Goal: Obtain resource: Download file/media

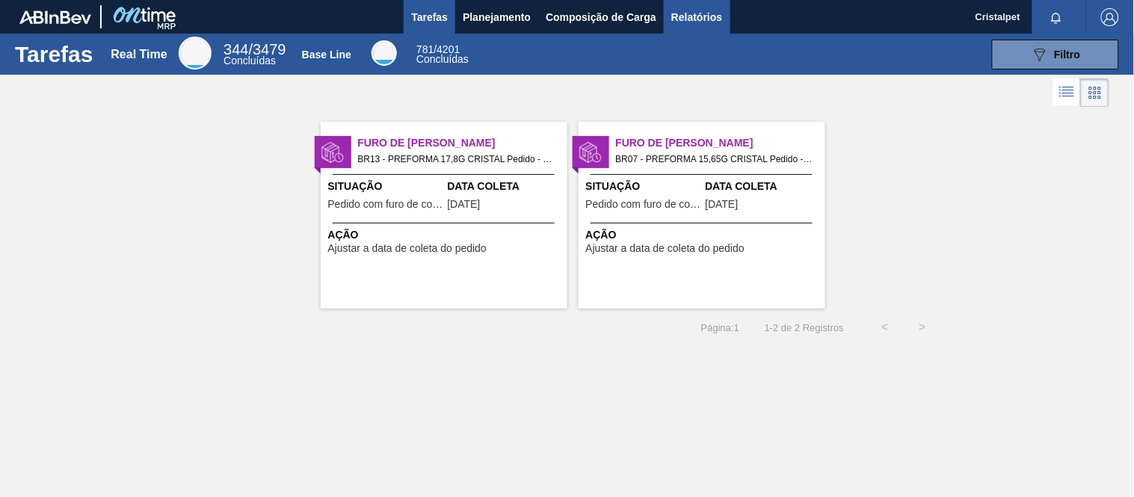
click at [690, 11] on span "Relatórios" at bounding box center [696, 17] width 51 height 18
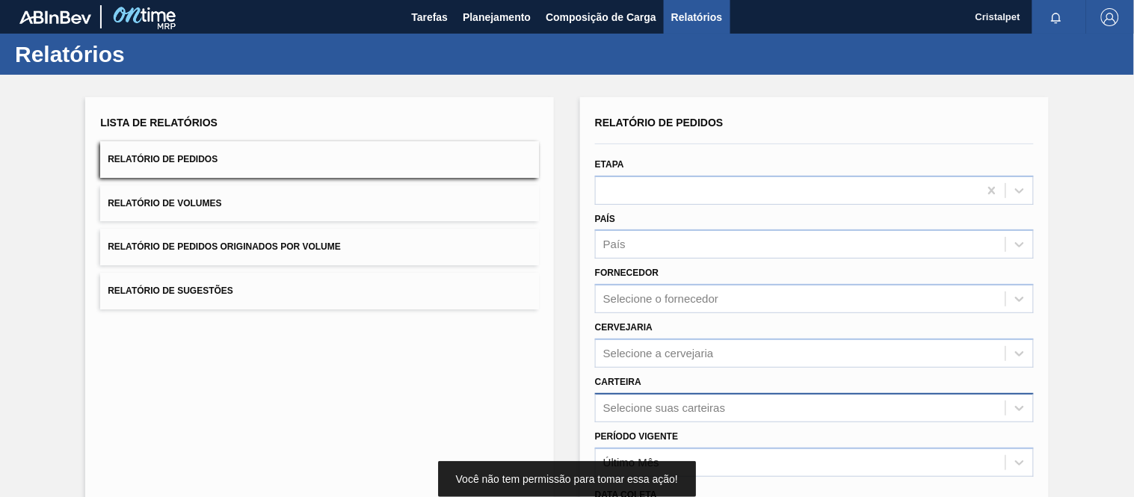
scroll to position [158, 0]
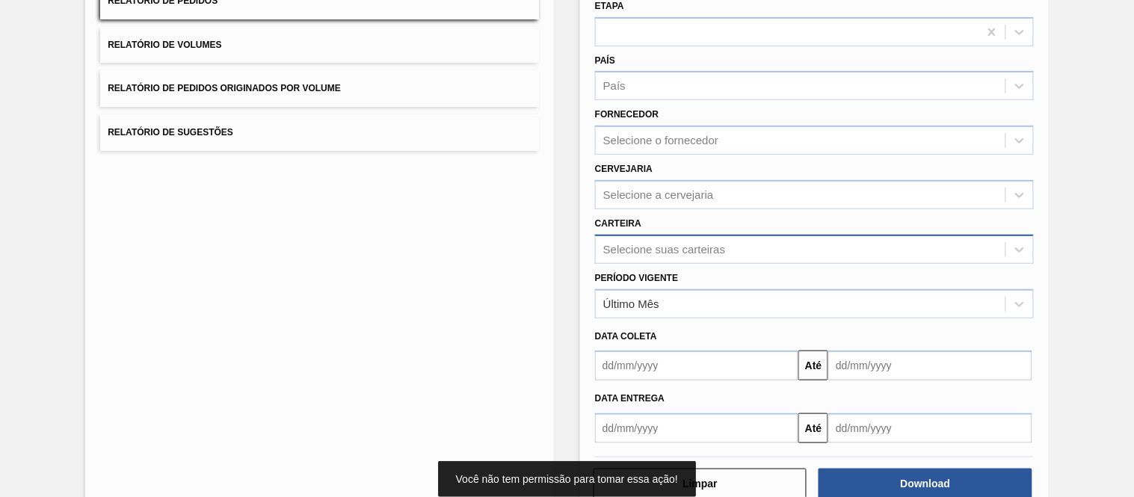
click at [626, 264] on div "Selecione suas carteiras" at bounding box center [814, 249] width 439 height 29
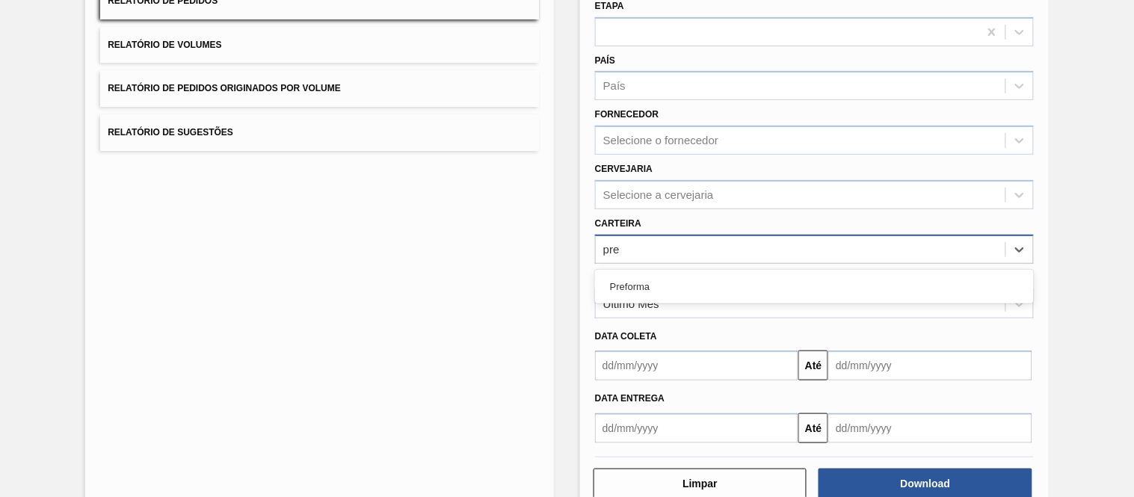
type input "pref"
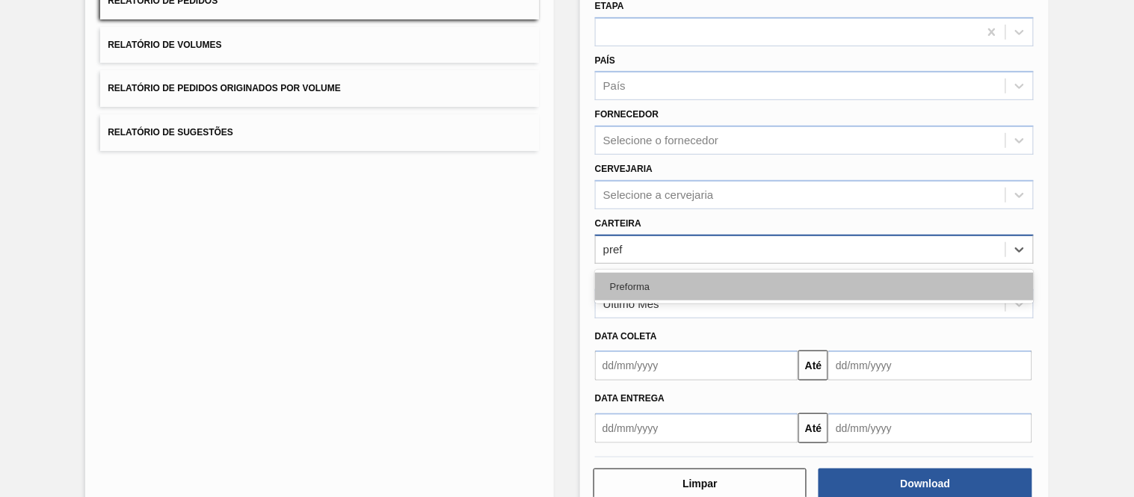
click at [648, 285] on div "Preforma" at bounding box center [814, 287] width 439 height 28
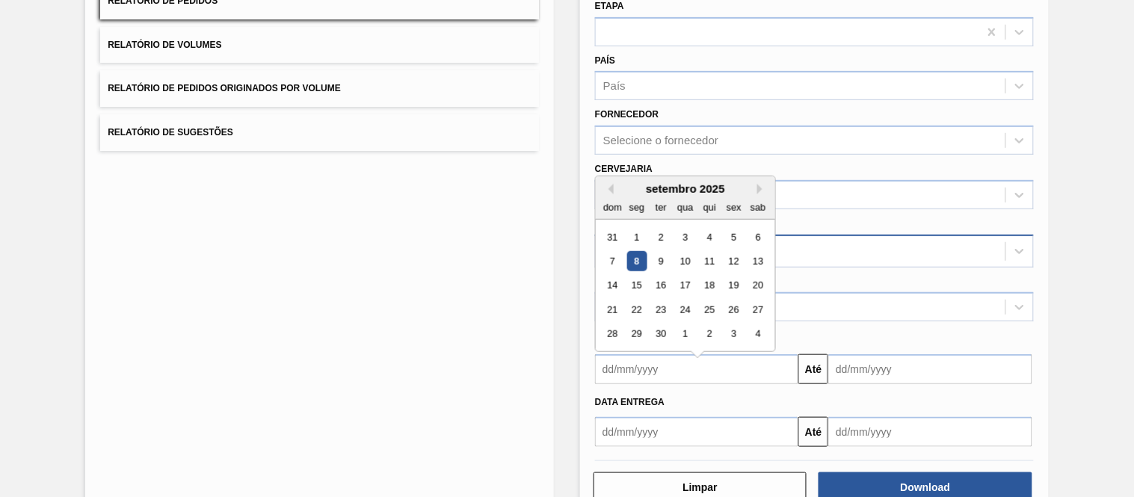
click at [633, 361] on input "text" at bounding box center [696, 369] width 203 height 30
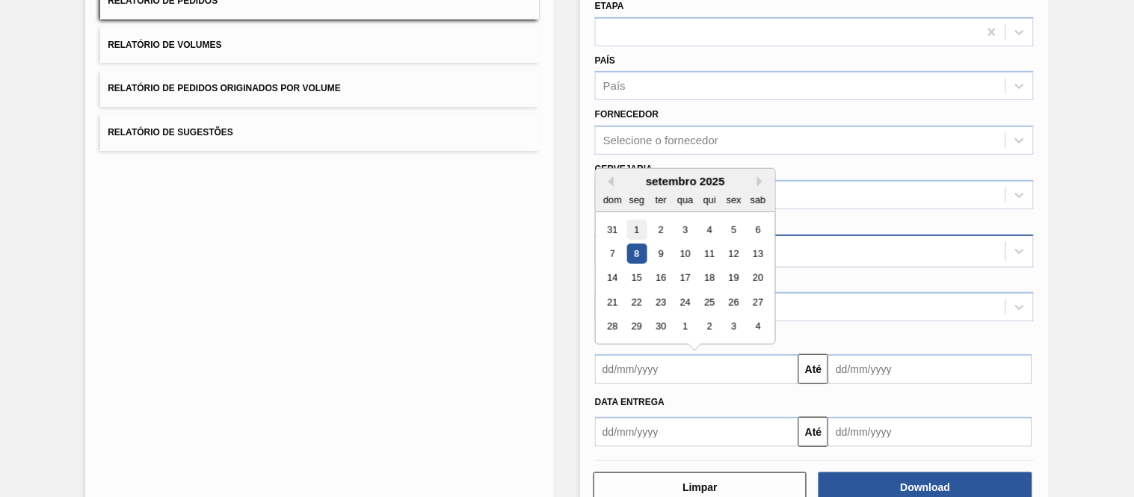
click at [635, 226] on div "1" at bounding box center [637, 230] width 20 height 20
type input "[DATE]"
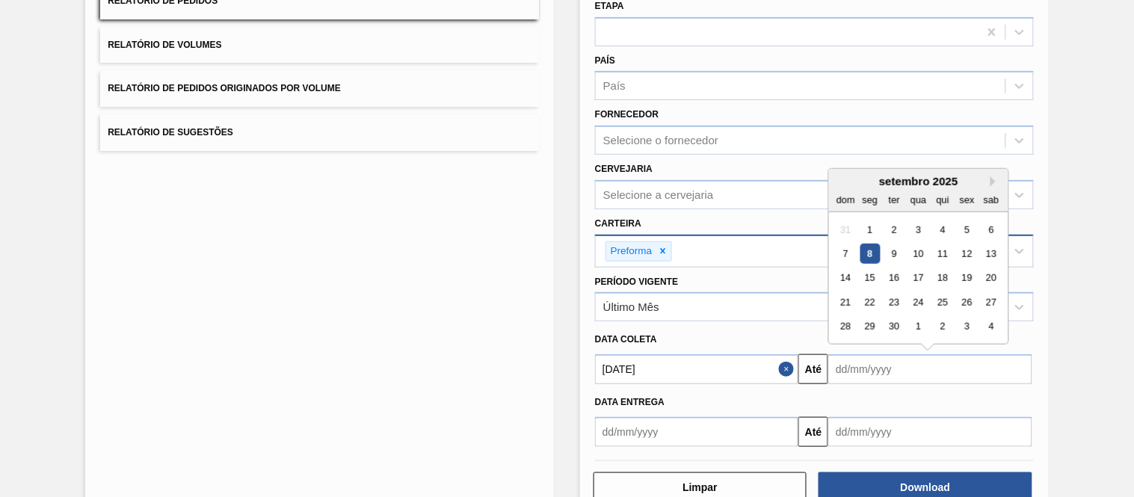
click at [860, 365] on input "text" at bounding box center [929, 369] width 203 height 30
click at [898, 326] on div "30" at bounding box center [894, 327] width 20 height 20
type input "[DATE]"
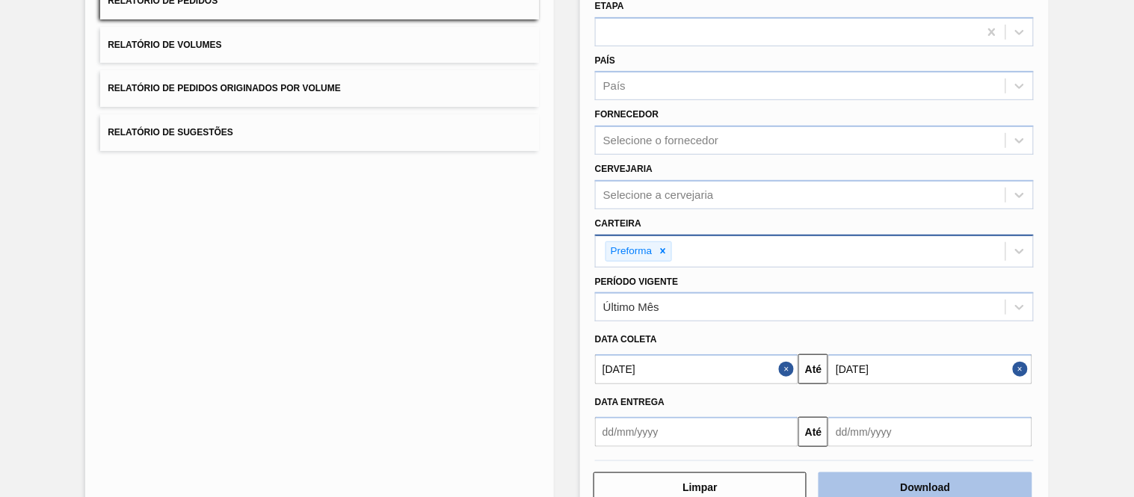
click at [917, 475] on button "Download" at bounding box center [924, 487] width 213 height 30
